Goal: Transaction & Acquisition: Subscribe to service/newsletter

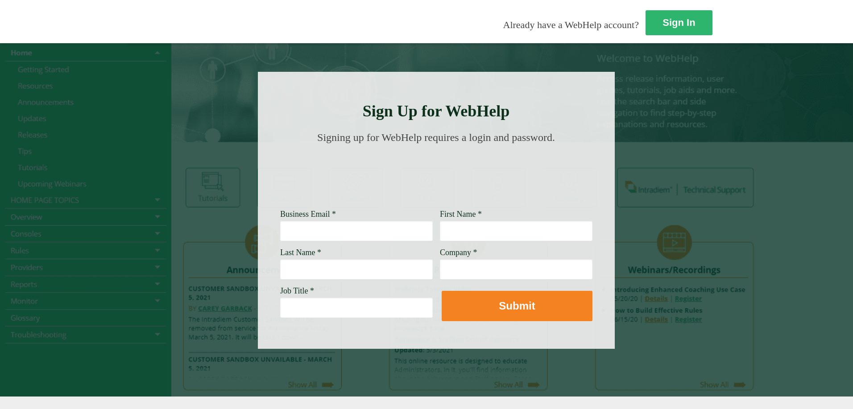
click at [267, 247] on div at bounding box center [436, 210] width 357 height 277
click at [283, 227] on input "Business Email *" at bounding box center [356, 230] width 153 height 21
type input "[PERSON_NAME].sabinoronero"
click at [646, 32] on link "Sign In" at bounding box center [680, 23] width 68 height 26
